Goal: Browse casually: Explore the website without a specific task or goal

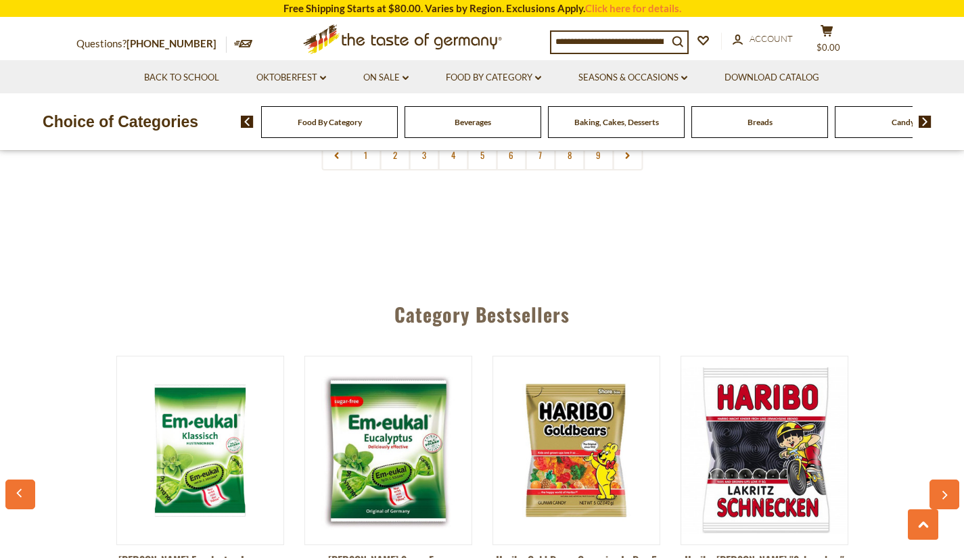
scroll to position [3559, 0]
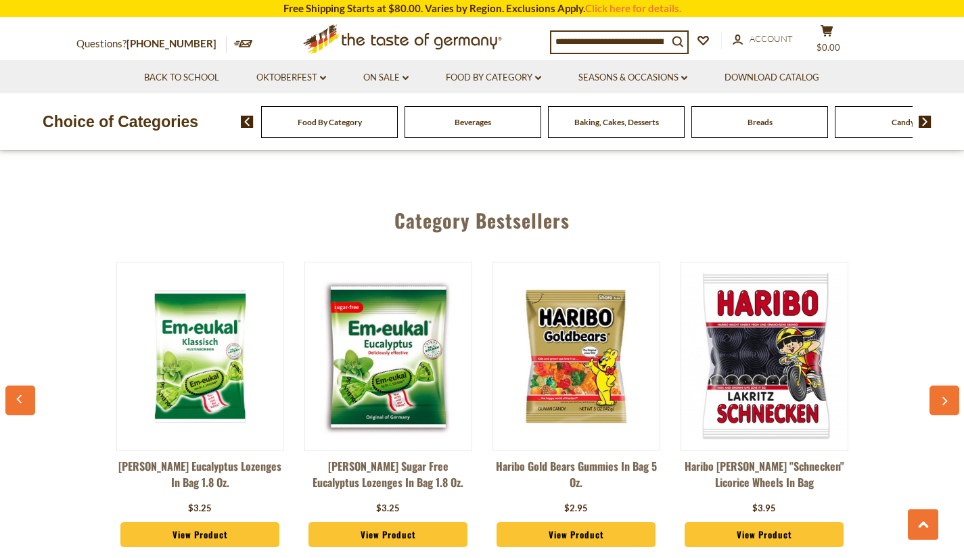
click at [947, 396] on icon "button" at bounding box center [944, 400] width 9 height 9
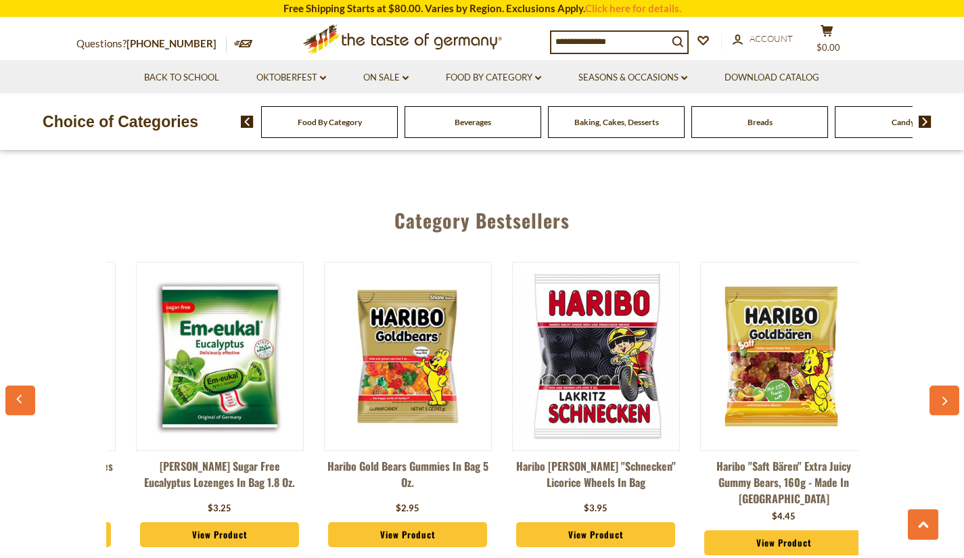
scroll to position [0, 188]
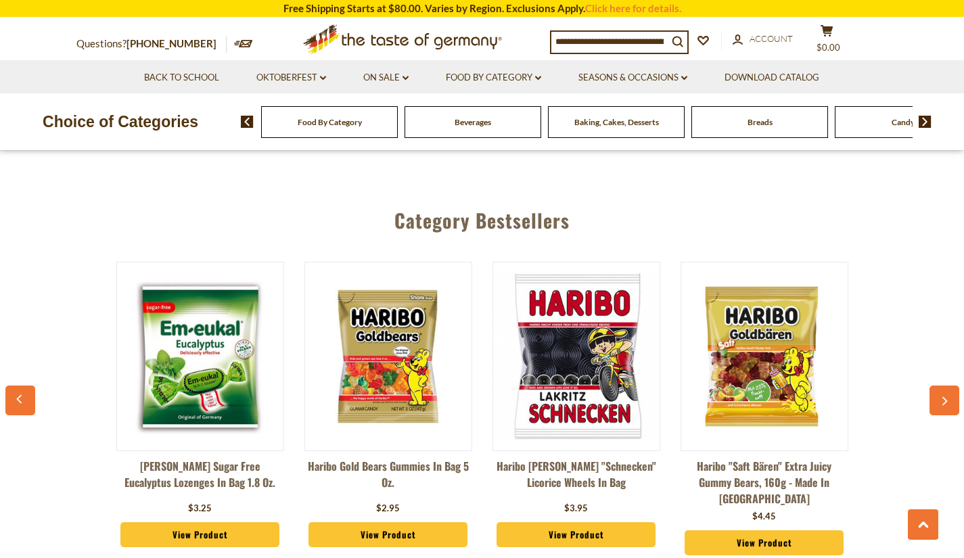
click at [947, 396] on icon "button" at bounding box center [944, 400] width 9 height 9
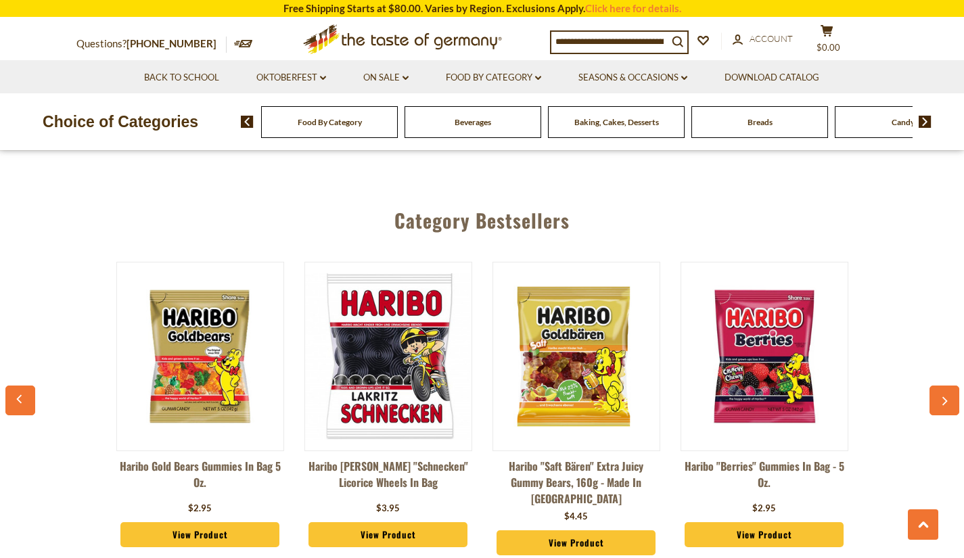
click at [947, 396] on icon "button" at bounding box center [944, 400] width 9 height 9
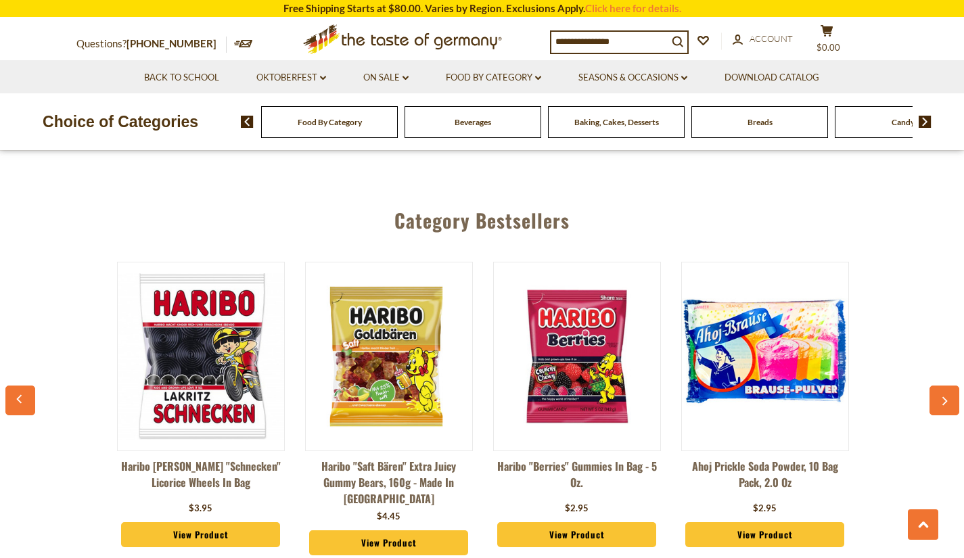
click at [947, 396] on icon "button" at bounding box center [944, 400] width 9 height 9
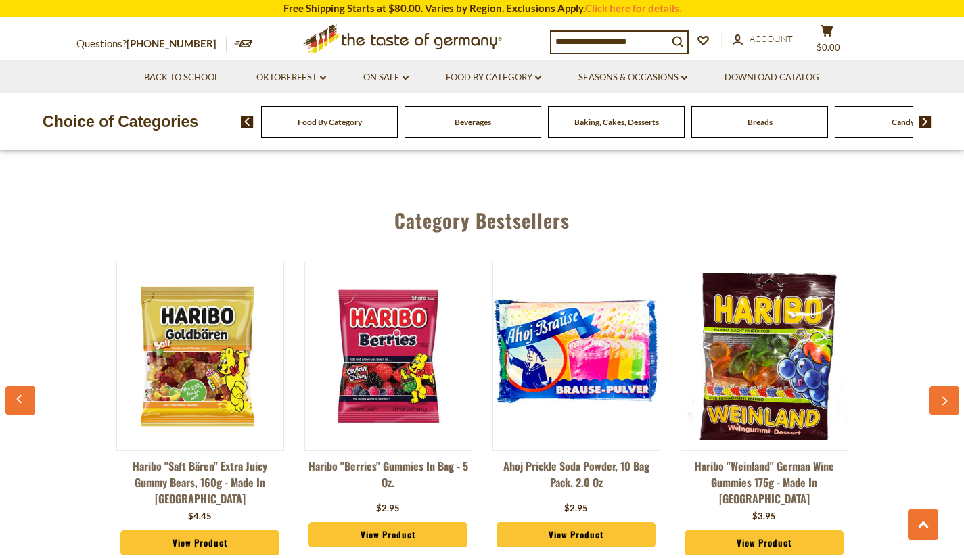
click at [947, 396] on icon "button" at bounding box center [944, 400] width 9 height 9
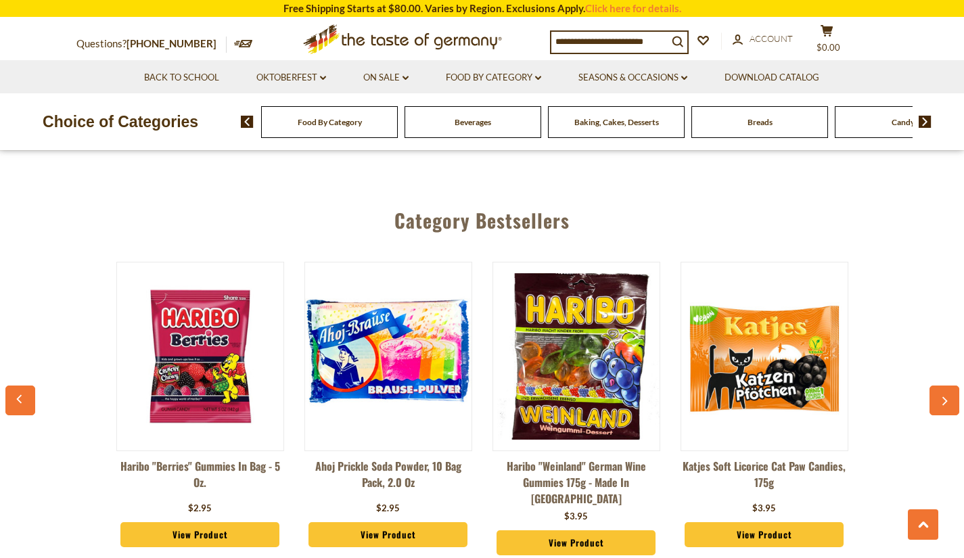
click at [947, 396] on icon "button" at bounding box center [944, 400] width 9 height 9
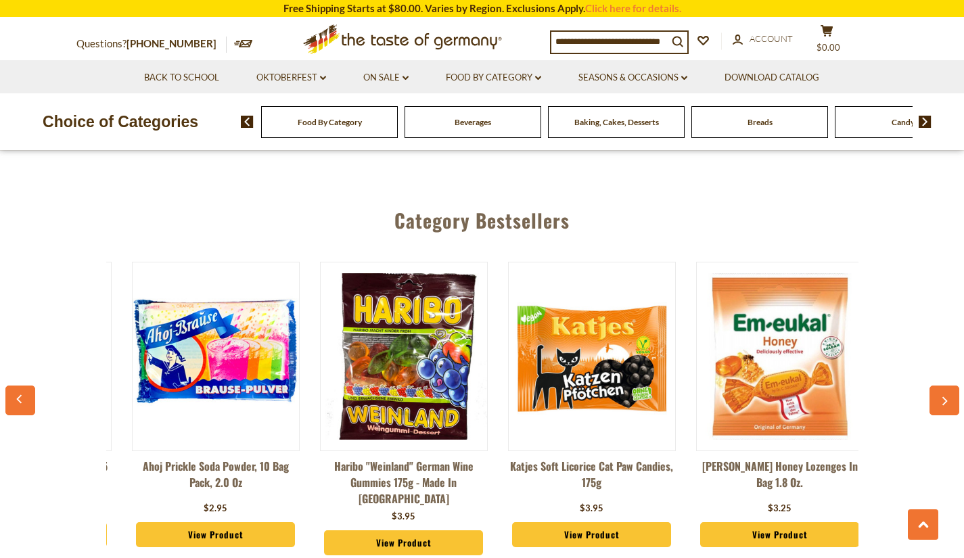
scroll to position [0, 1128]
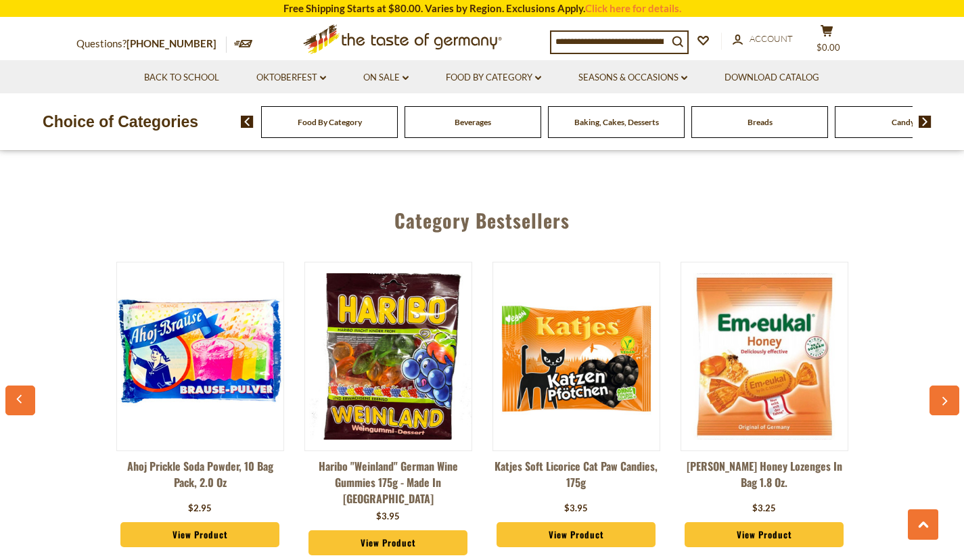
click at [947, 396] on icon "button" at bounding box center [944, 400] width 9 height 9
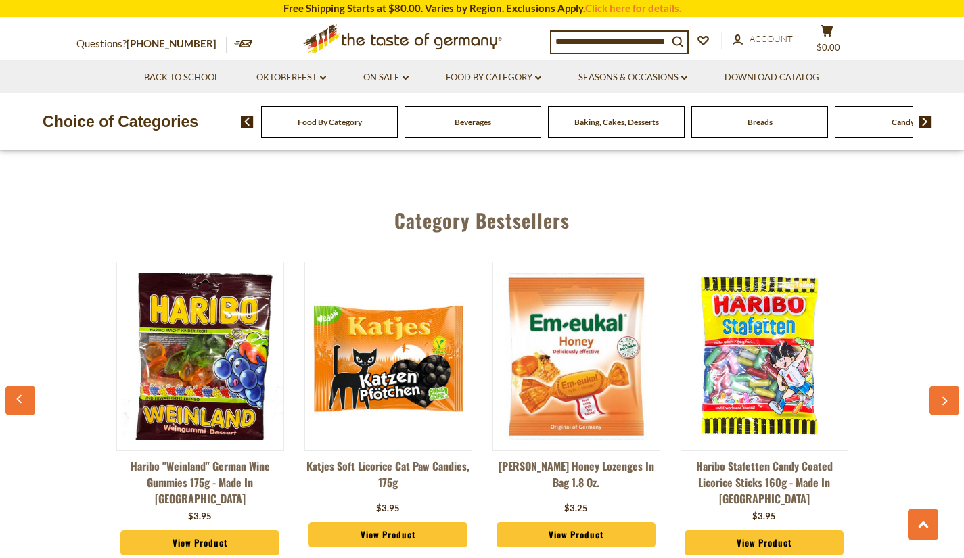
click at [947, 396] on icon "button" at bounding box center [944, 400] width 9 height 9
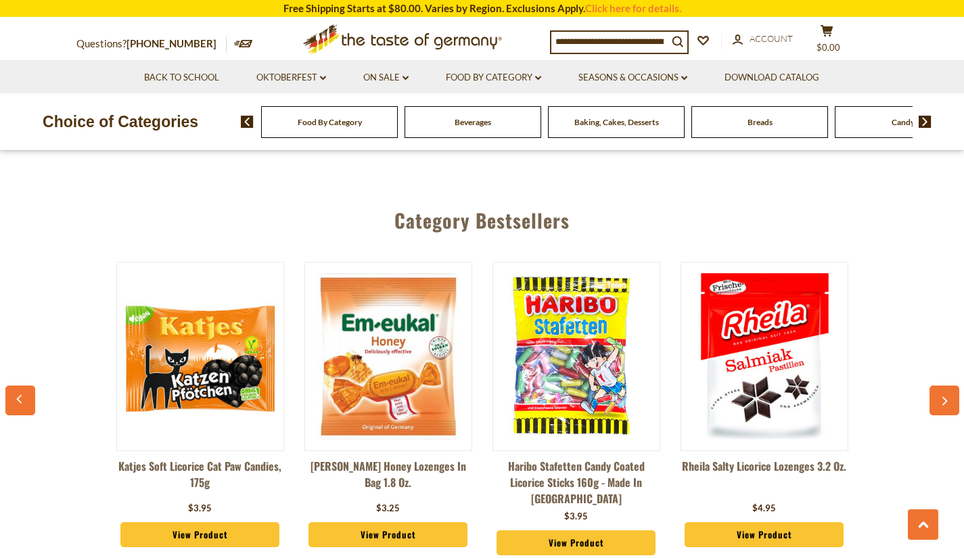
click at [947, 396] on icon "button" at bounding box center [944, 400] width 9 height 9
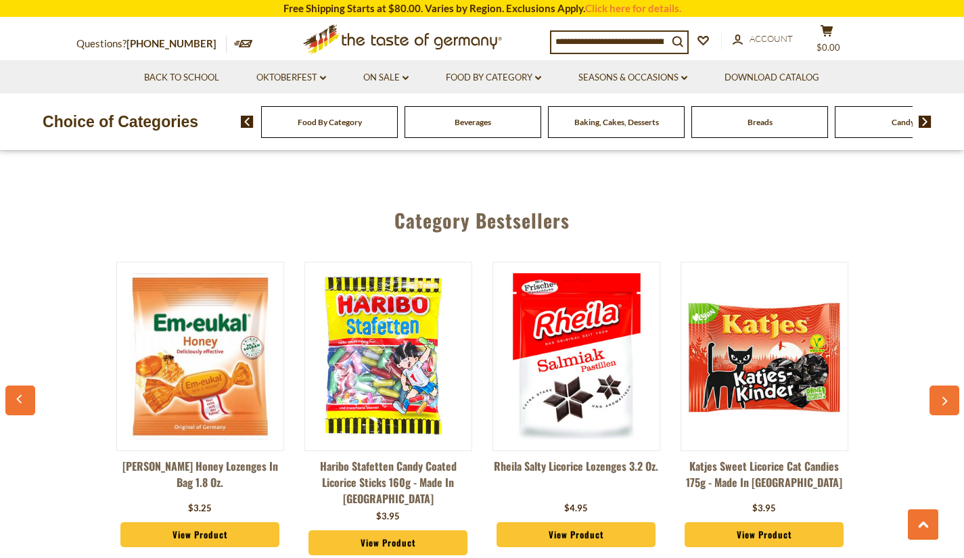
click at [947, 396] on icon "button" at bounding box center [944, 400] width 9 height 9
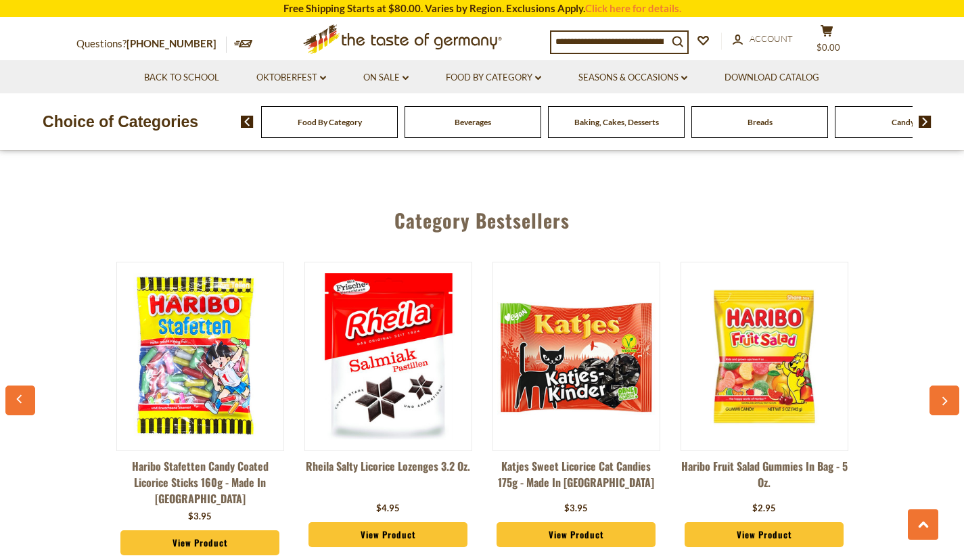
click at [947, 396] on icon "button" at bounding box center [944, 400] width 9 height 9
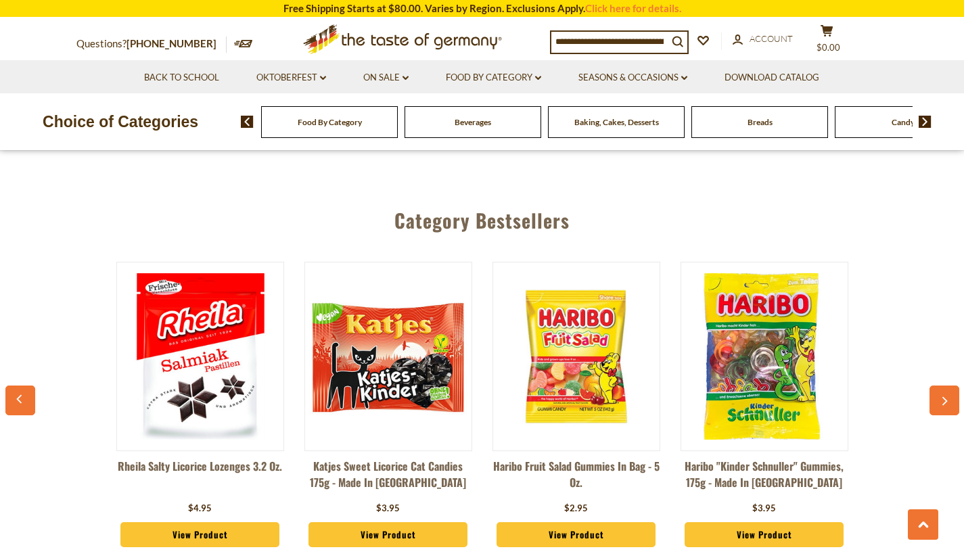
click at [947, 396] on icon "button" at bounding box center [944, 400] width 9 height 9
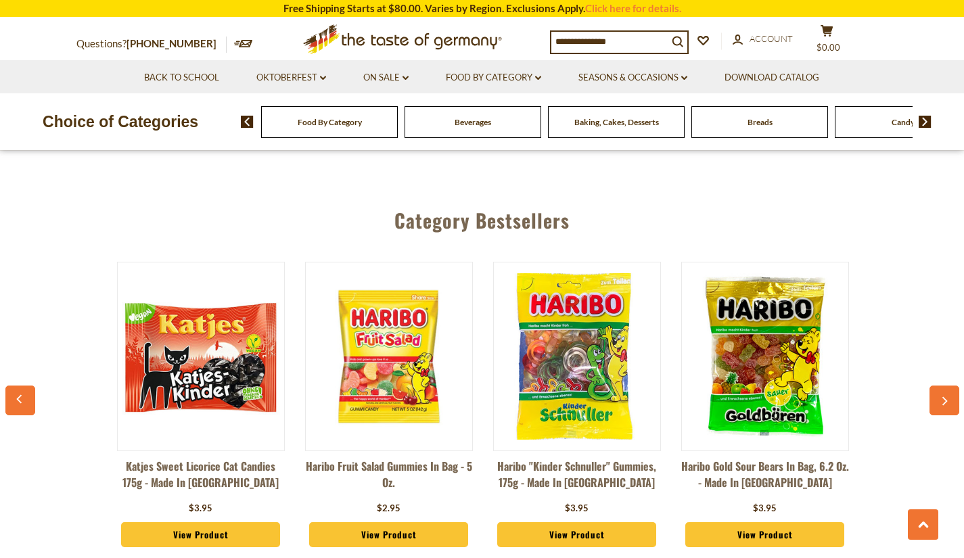
click at [947, 396] on icon "button" at bounding box center [944, 400] width 9 height 9
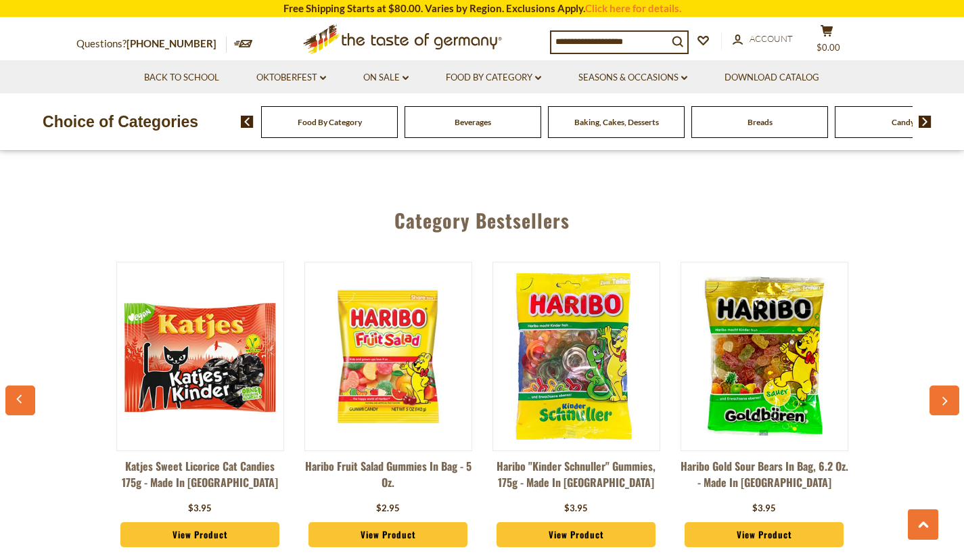
click at [947, 396] on icon "button" at bounding box center [944, 400] width 9 height 9
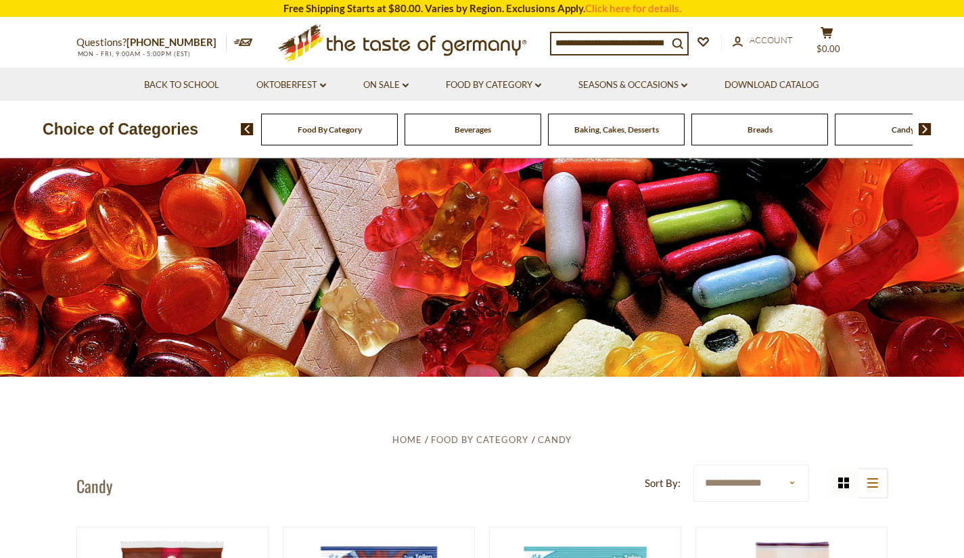
scroll to position [0, 0]
